Goal: Information Seeking & Learning: Learn about a topic

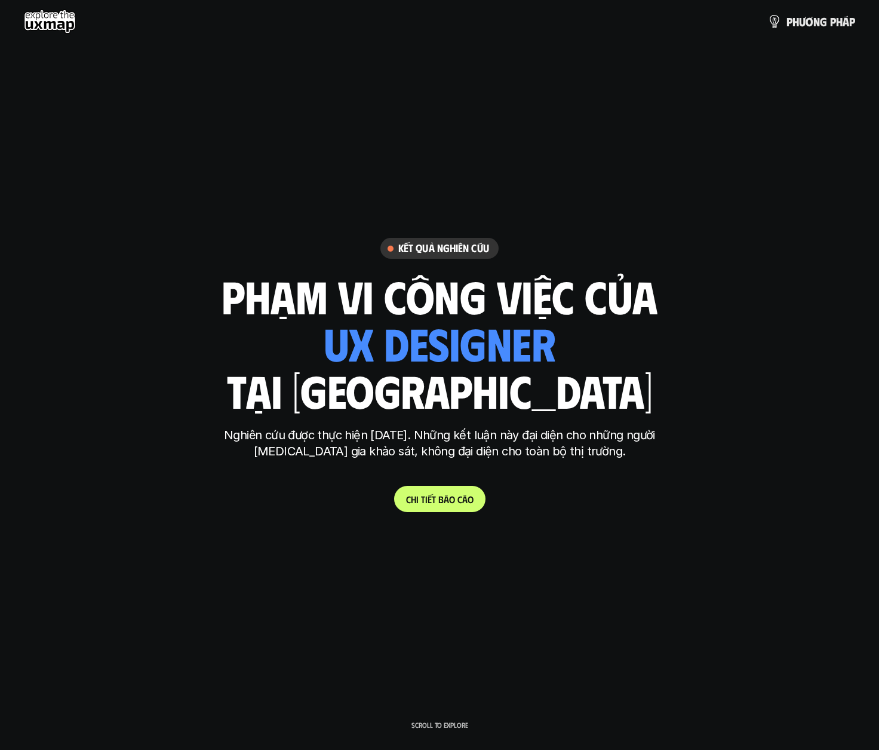
scroll to position [2, 0]
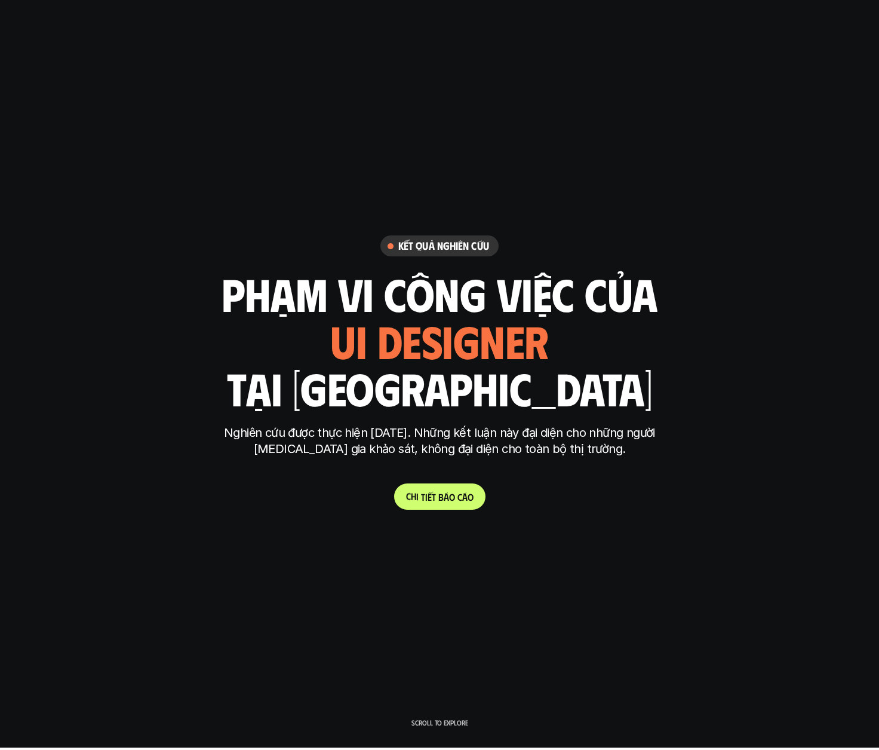
click at [444, 495] on span "á" at bounding box center [446, 496] width 5 height 11
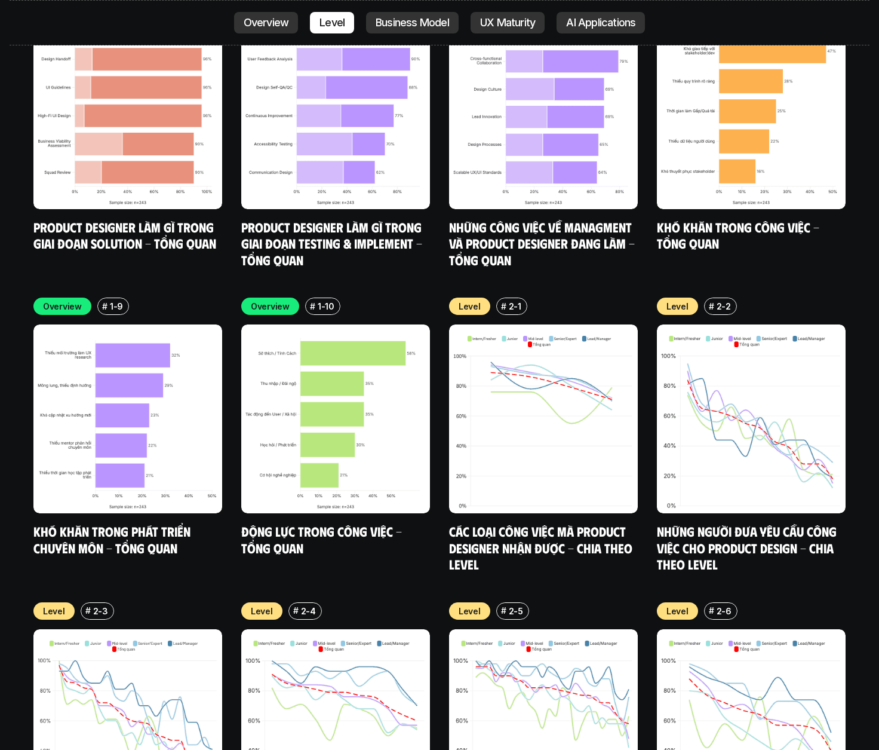
scroll to position [4137, 0]
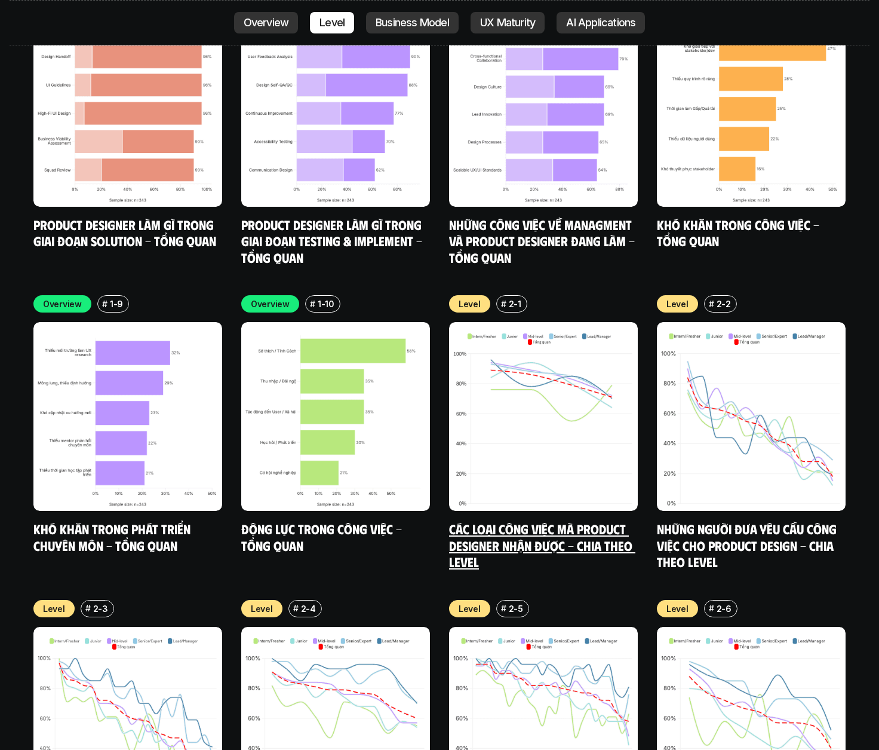
click at [509, 297] on p "2-1" at bounding box center [515, 303] width 13 height 13
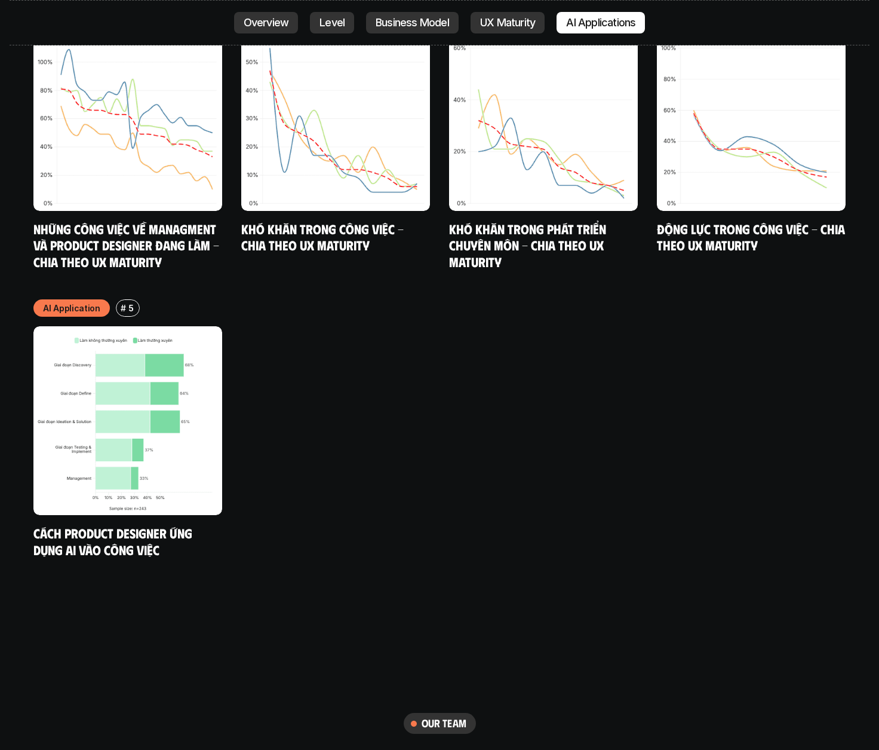
scroll to position [6518, 0]
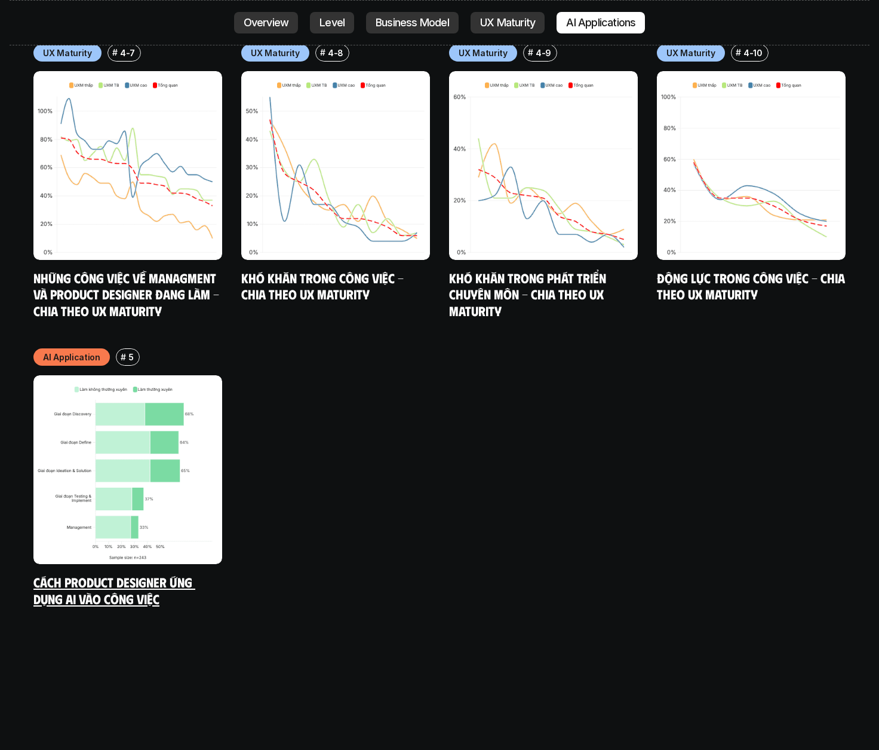
click at [152, 409] on img at bounding box center [127, 469] width 189 height 189
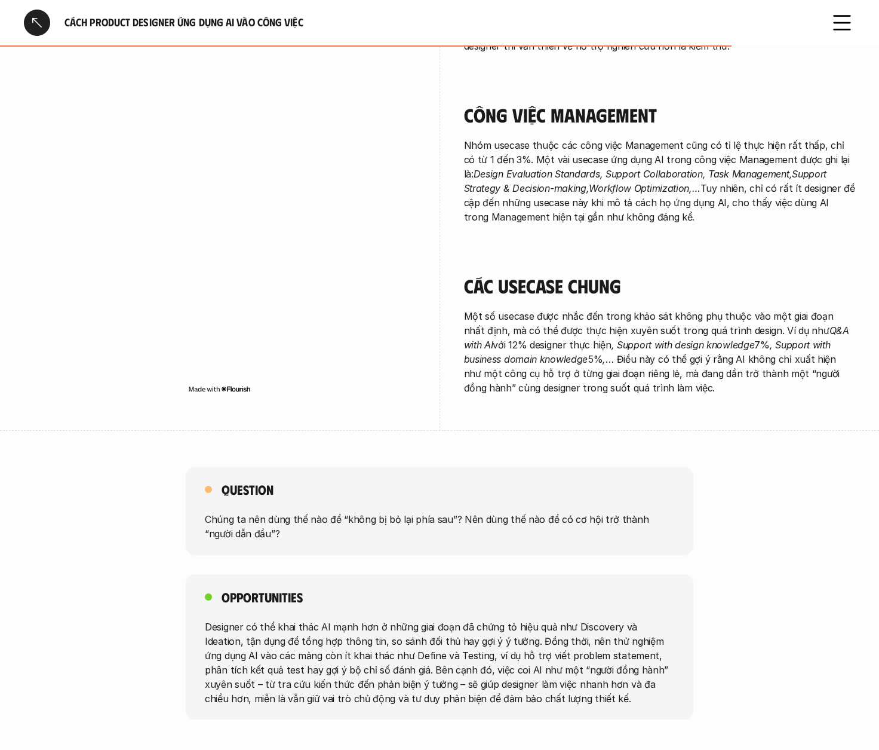
scroll to position [2213, 0]
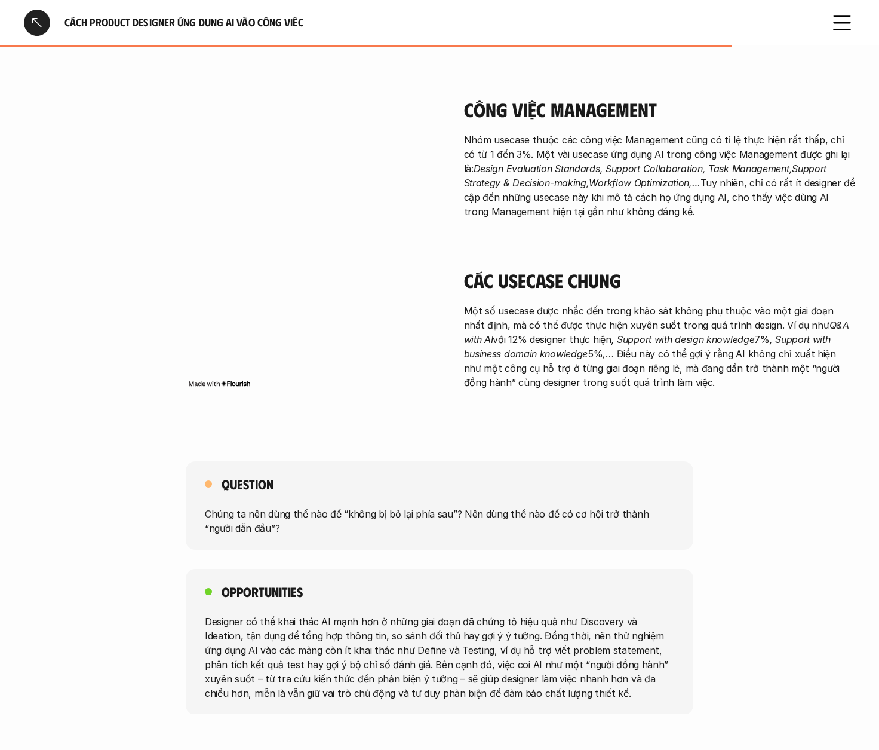
click at [395, 625] on p "Designer có thể khai thác AI mạnh hơn ở những giai đoạn đã chứng tỏ hiệu quả nh…" at bounding box center [440, 656] width 470 height 86
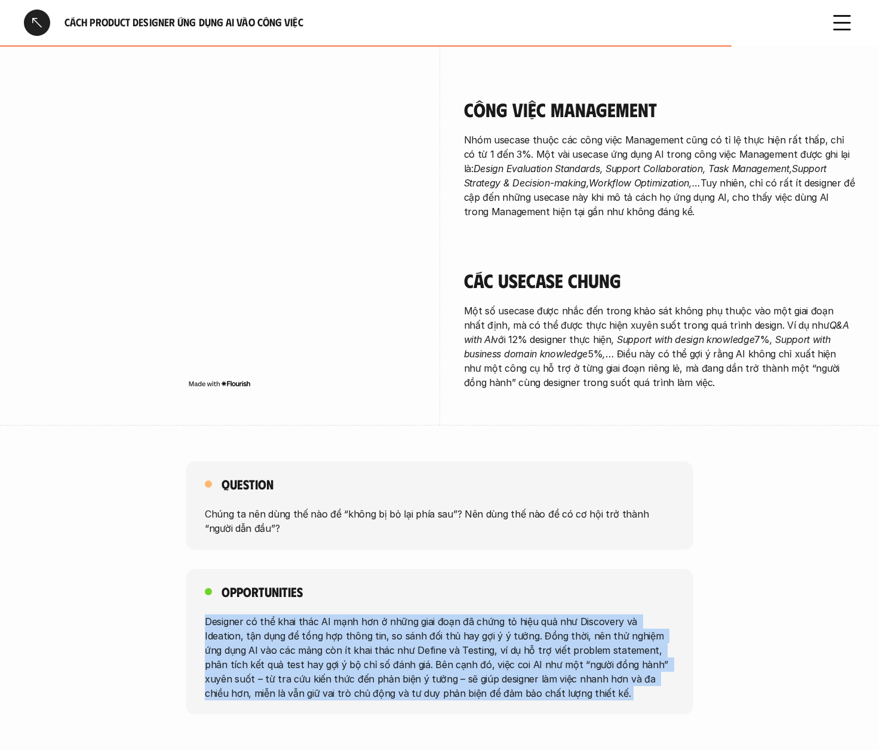
click at [395, 625] on p "Designer có thể khai thác AI mạnh hơn ở những giai đoạn đã chứng tỏ hiệu quả nh…" at bounding box center [440, 656] width 470 height 86
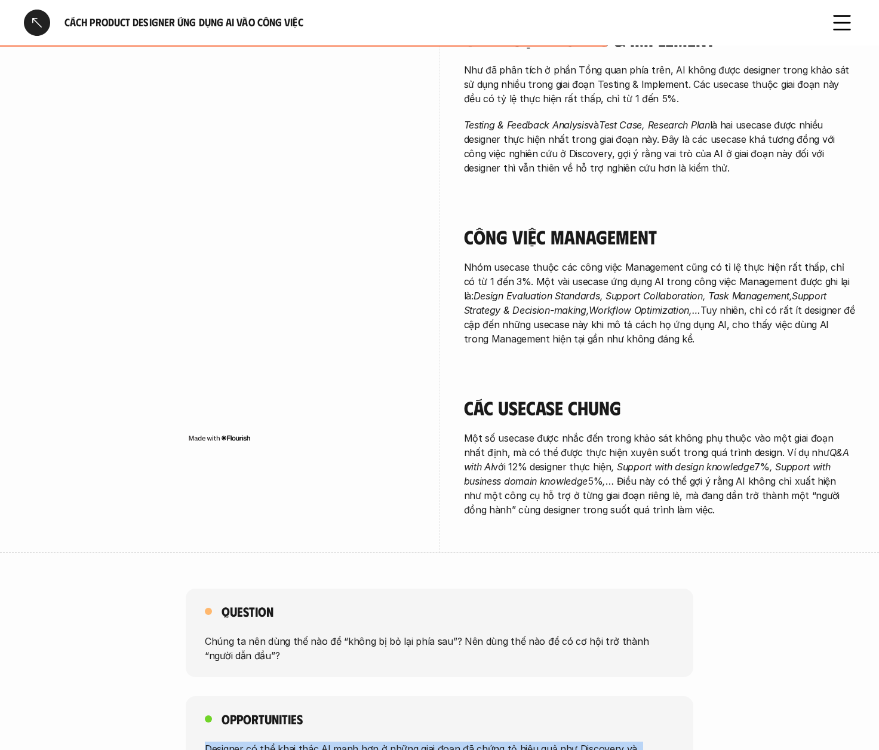
scroll to position [1848, 0]
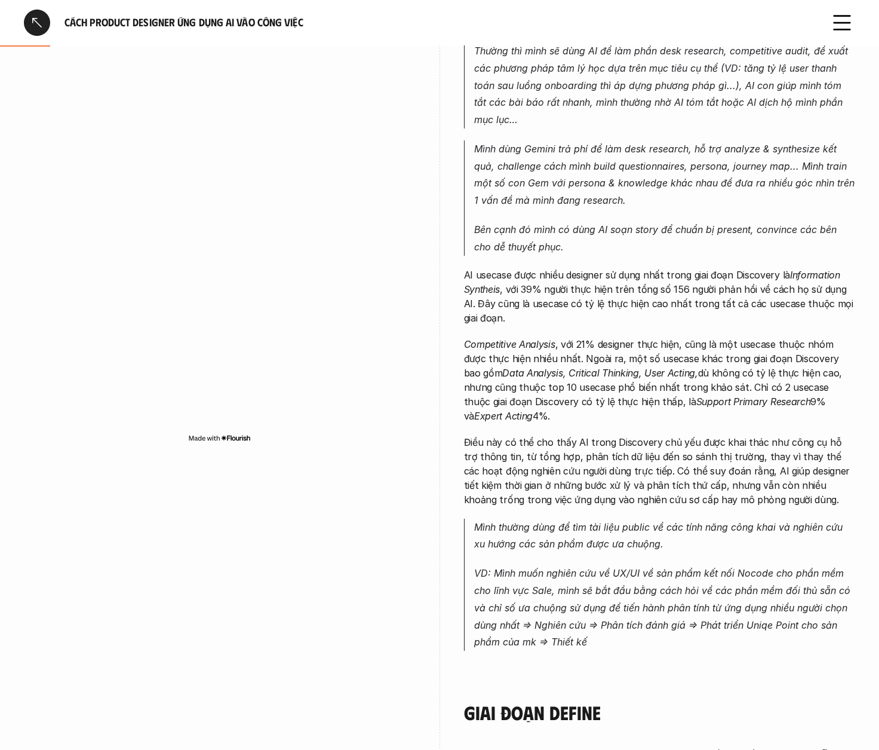
scroll to position [0, 0]
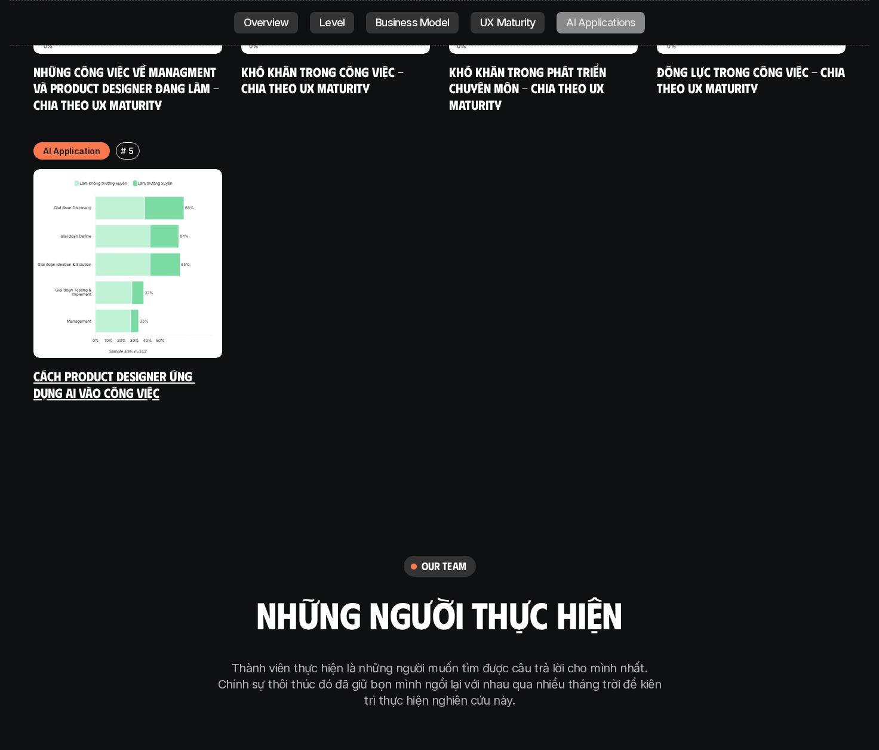
scroll to position [6592, 0]
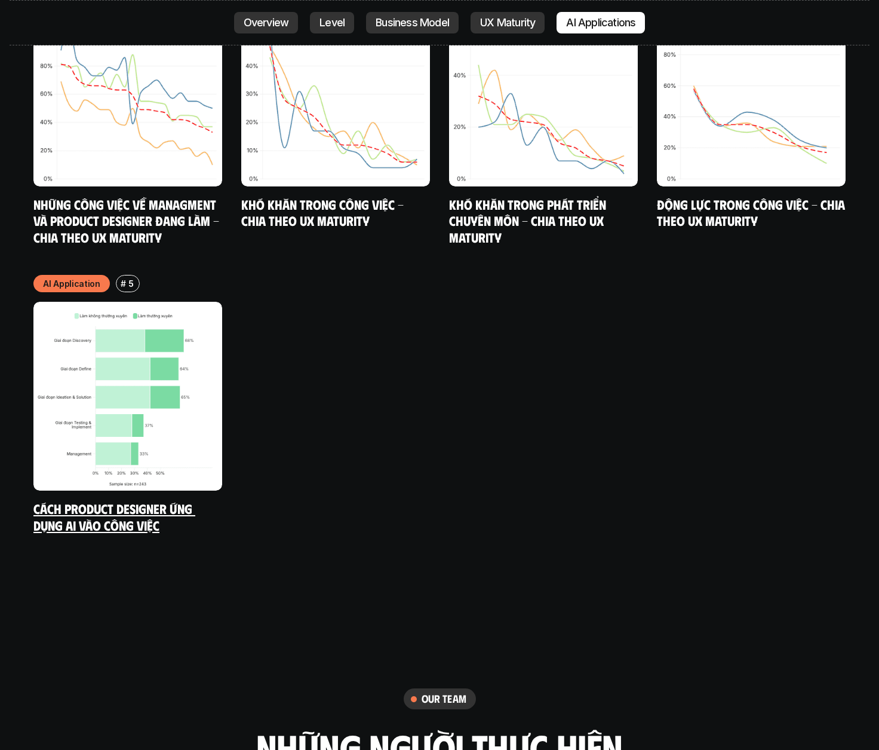
click at [99, 500] on link "Cách Product Designer ứng dụng AI vào công việc" at bounding box center [114, 516] width 162 height 33
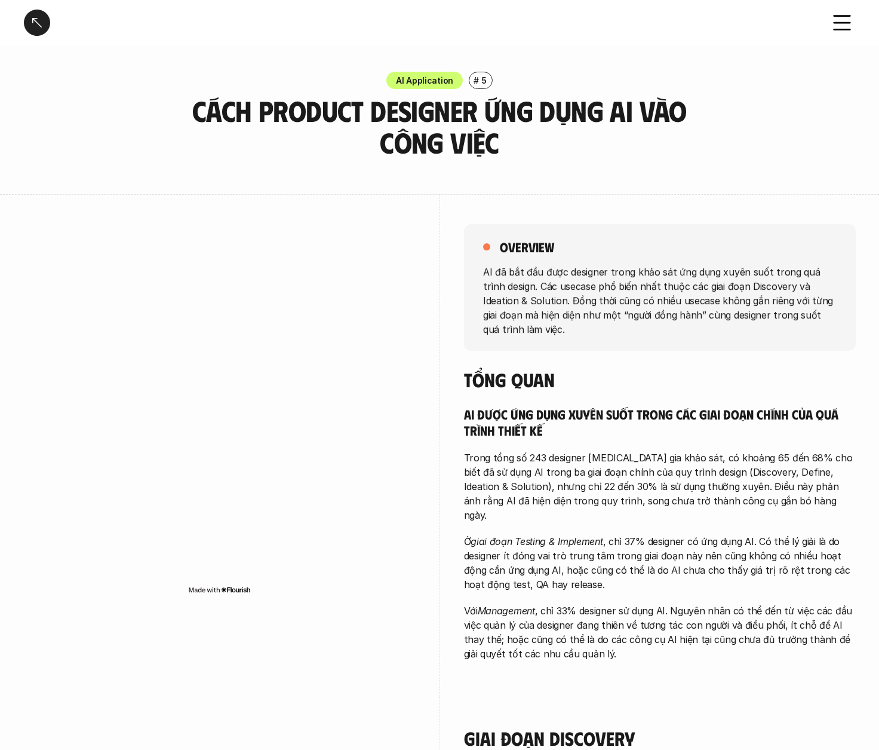
click at [237, 591] on img at bounding box center [219, 590] width 63 height 10
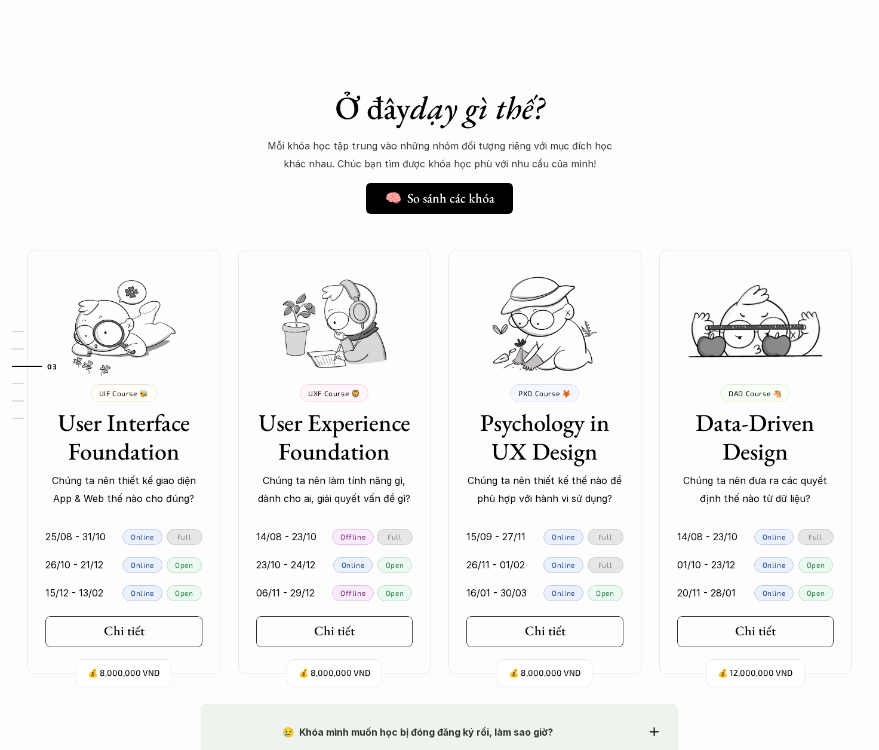
scroll to position [956, 0]
